Goal: Information Seeking & Learning: Learn about a topic

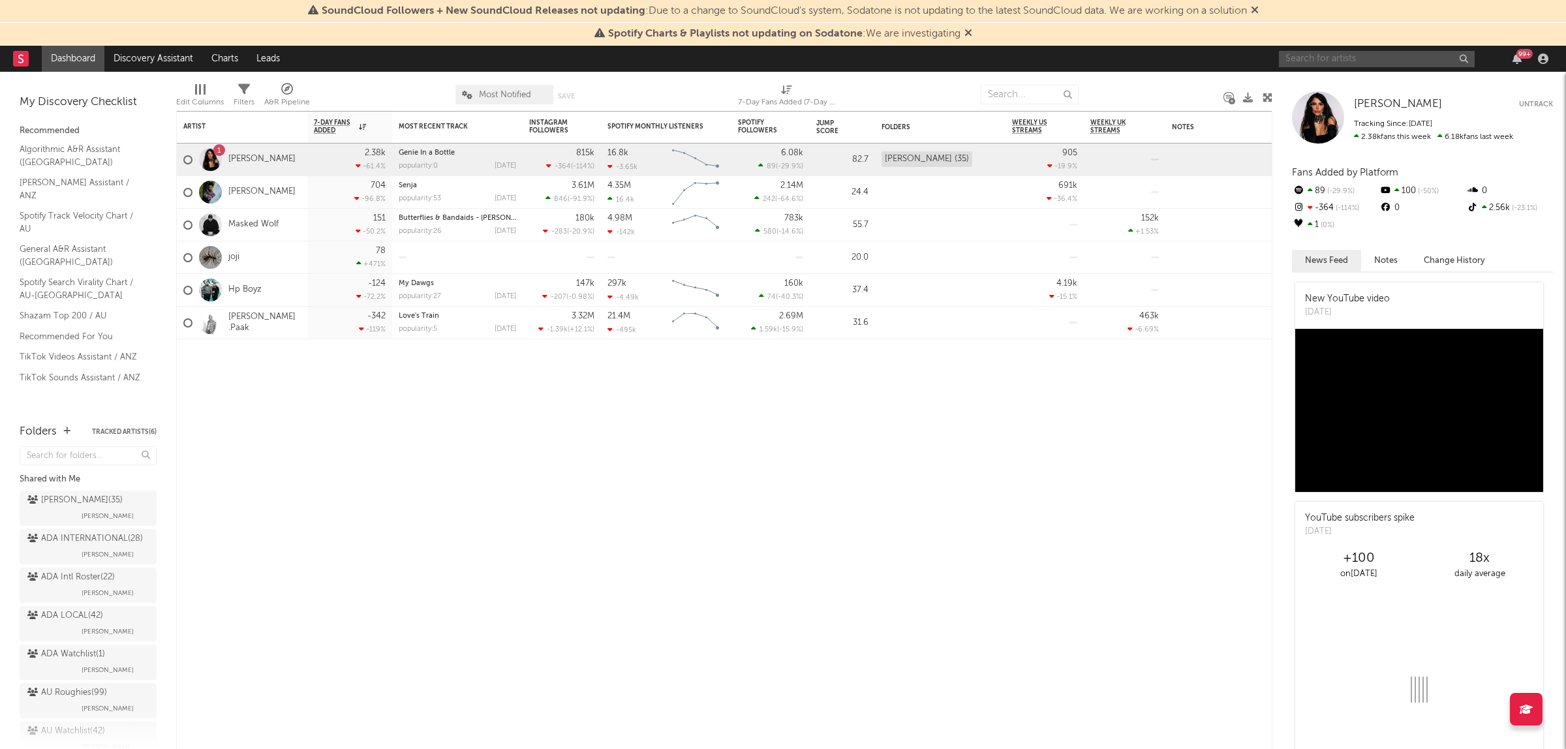
click at [1380, 59] on input "text" at bounding box center [1377, 59] width 196 height 16
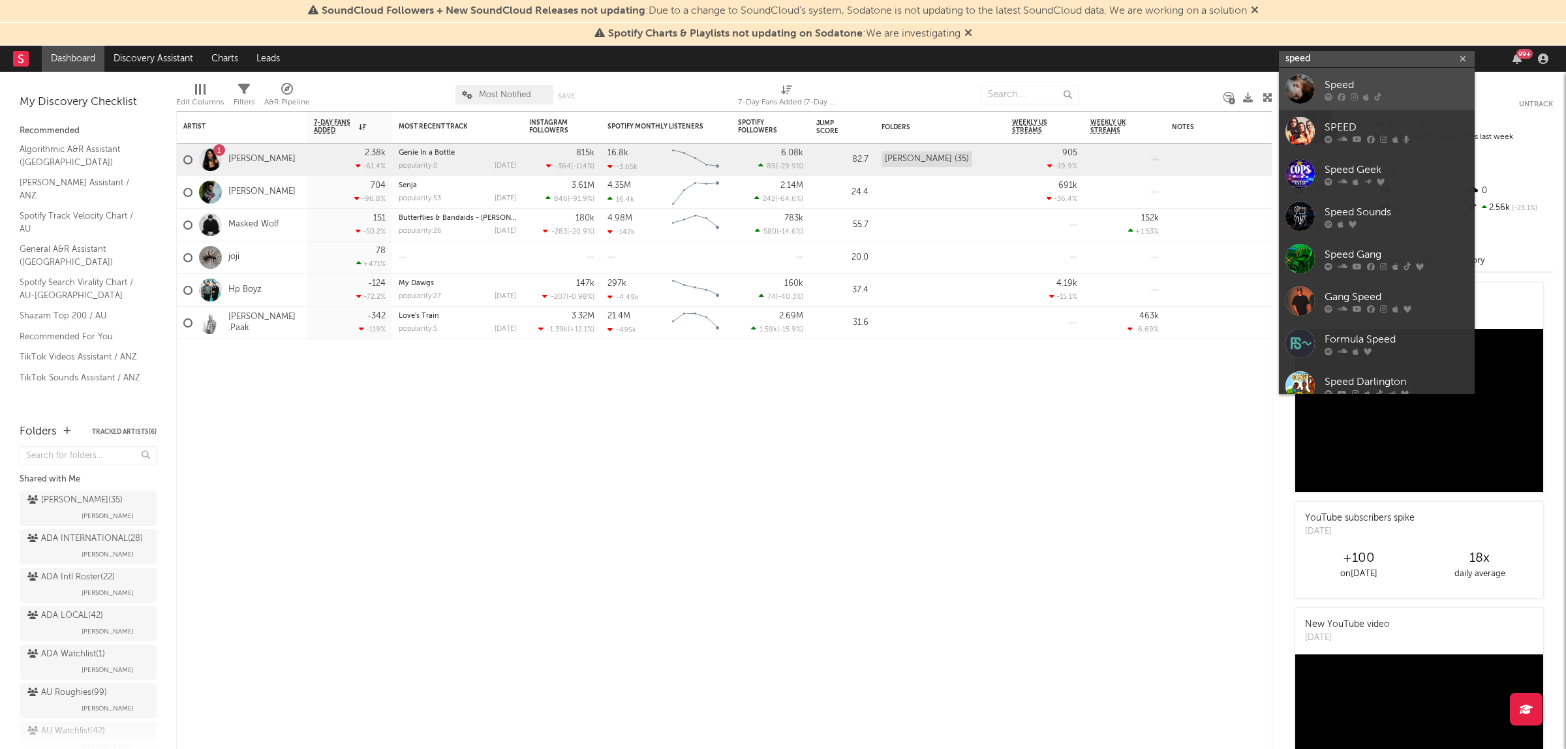
type input "speed"
click at [1388, 82] on div "Speed" at bounding box center [1397, 86] width 144 height 16
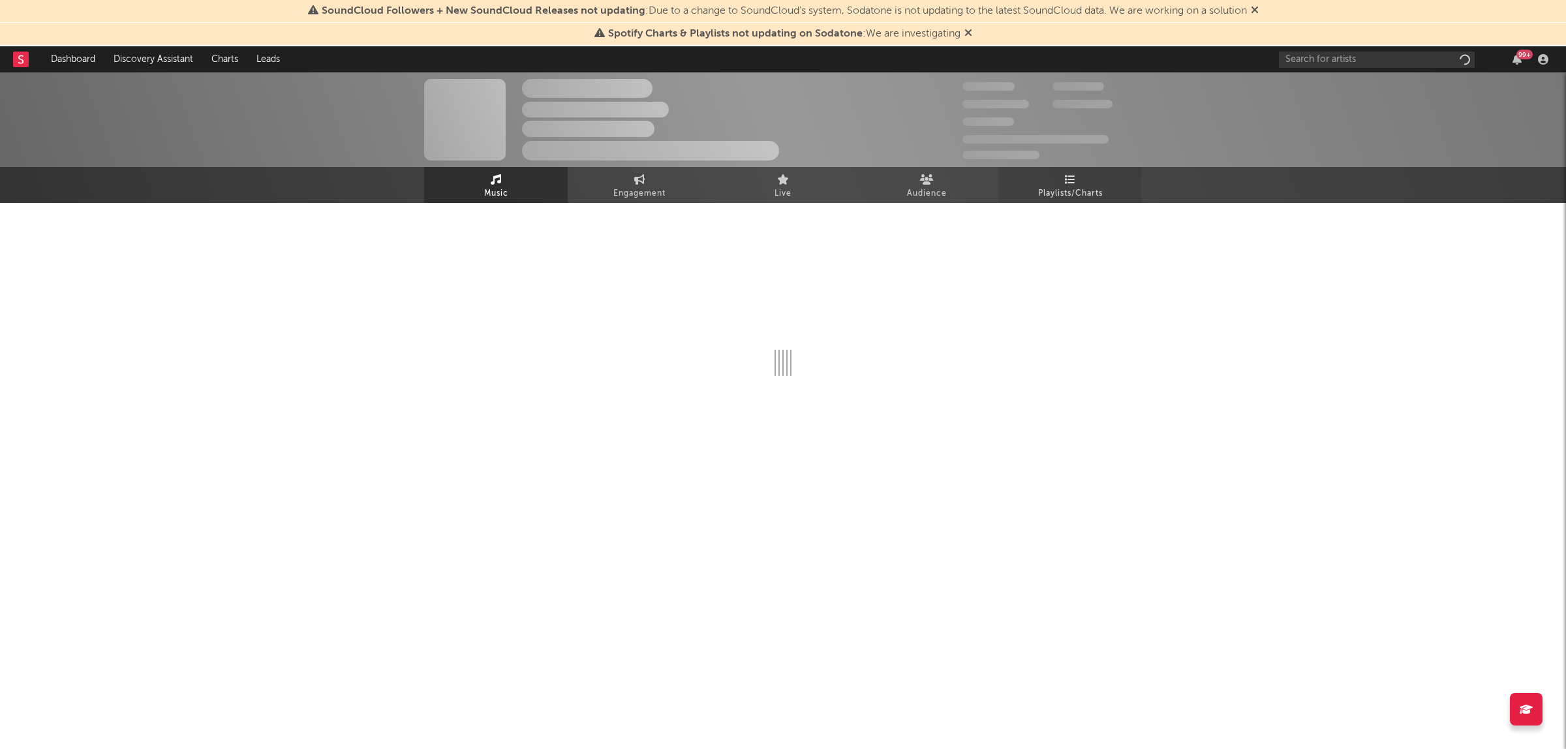
click at [1051, 194] on span "Playlists/Charts" at bounding box center [1070, 194] width 65 height 16
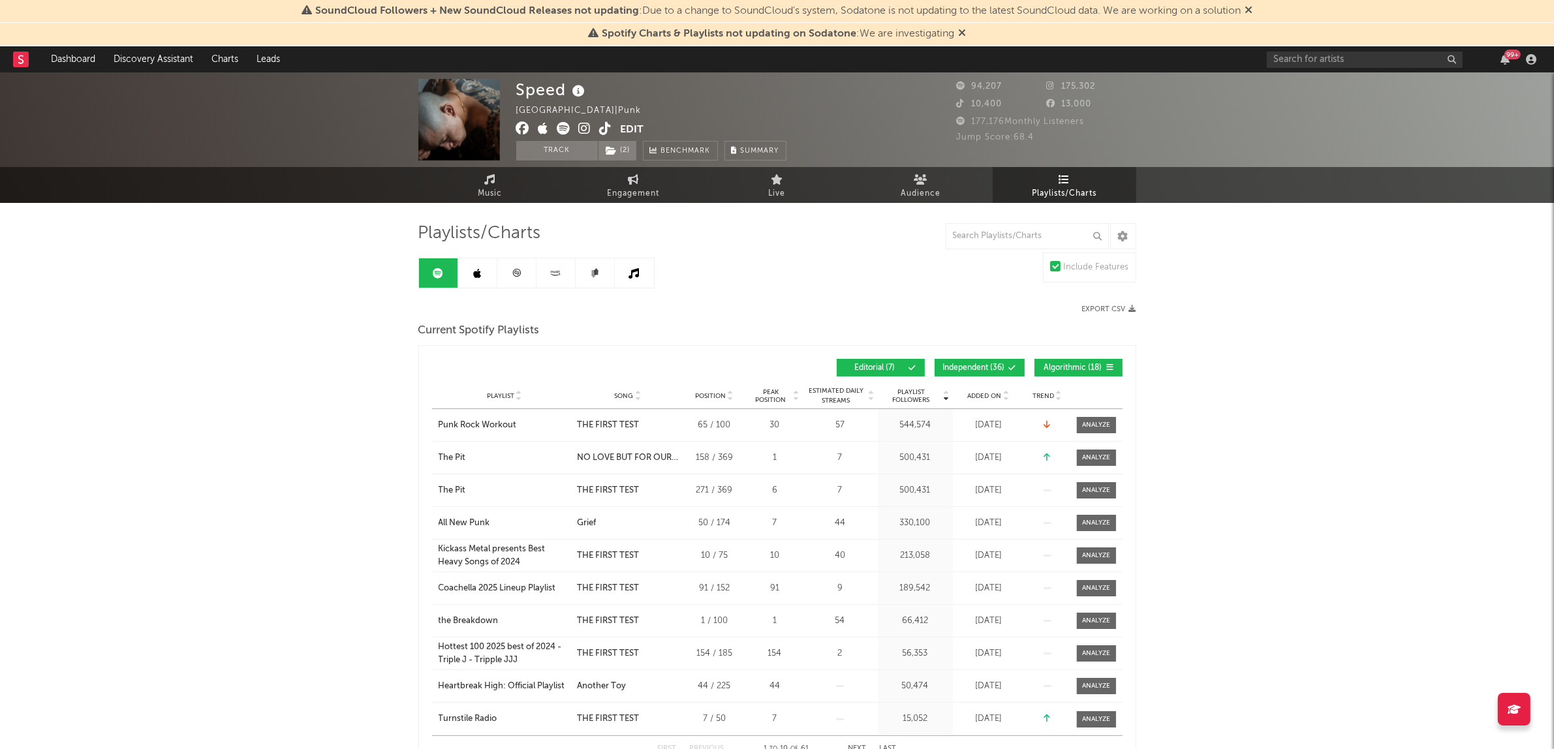
click at [1083, 364] on span "Algorithmic ( 18 )" at bounding box center [1073, 368] width 60 height 8
click at [990, 370] on span at bounding box center [990, 368] width 2 height 8
